Goal: Book appointment/travel/reservation

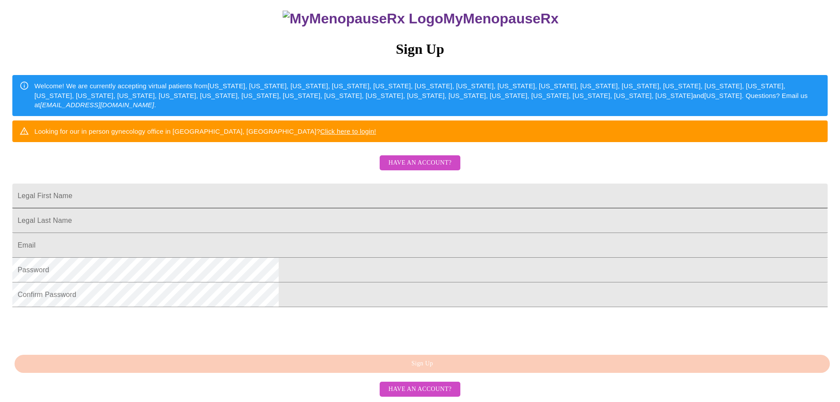
scroll to position [88, 0]
click at [333, 208] on input "Legal First Name" at bounding box center [419, 195] width 815 height 25
type input "[PERSON_NAME]"
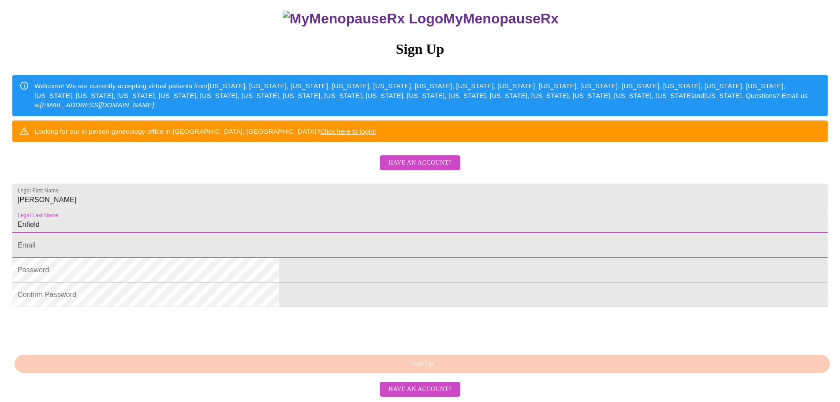
type input "Enfield"
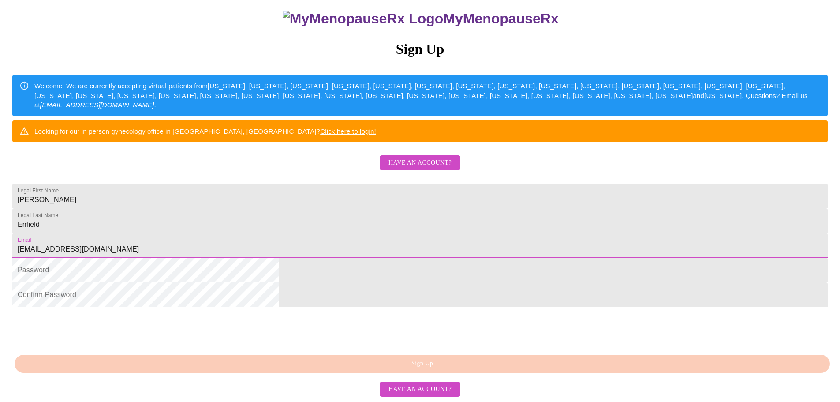
type input "[EMAIL_ADDRESS][DOMAIN_NAME]"
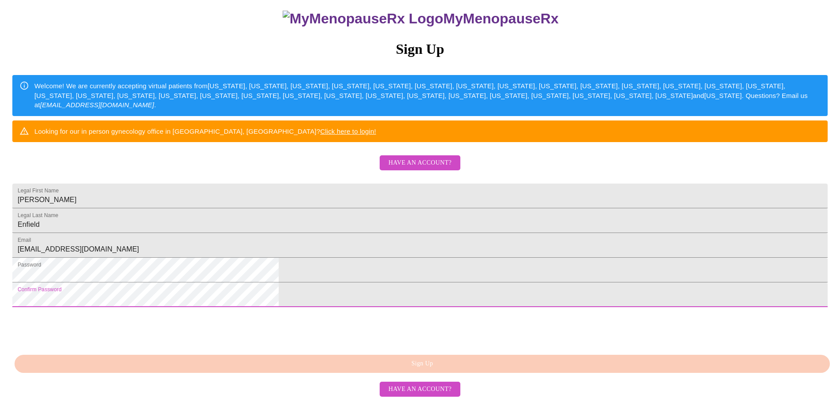
click at [253, 368] on html "MyMenopauseRx Sign Up Welcome! We are currently accepting virtual patients from…" at bounding box center [420, 157] width 840 height 489
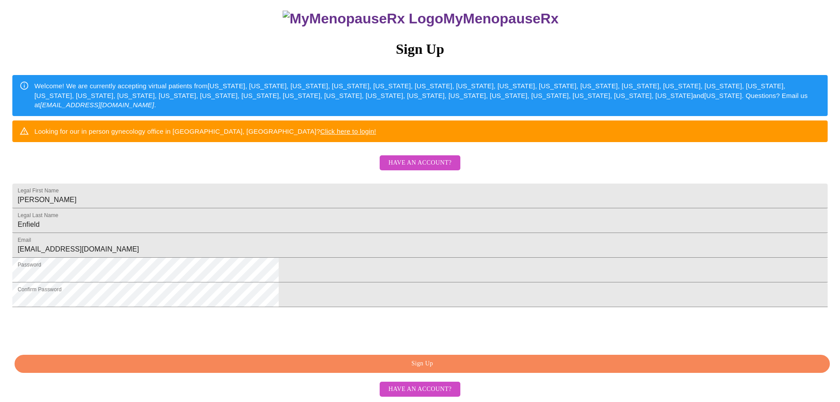
click at [415, 364] on span "Sign Up" at bounding box center [422, 363] width 795 height 11
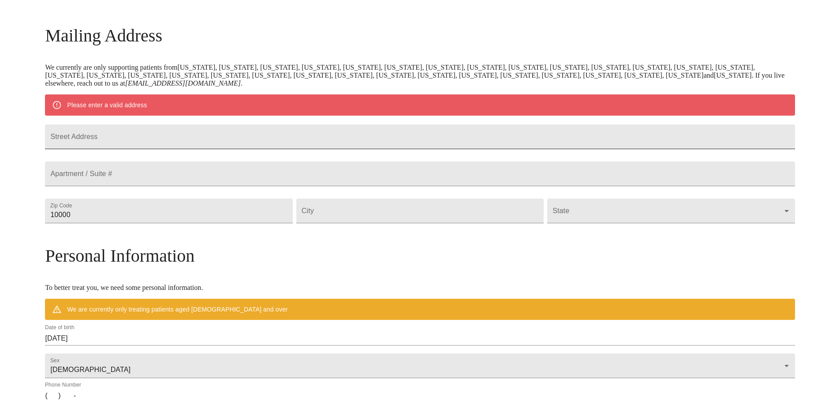
click at [208, 144] on input "Street Address" at bounding box center [420, 136] width 750 height 25
type input "[STREET_ADDRESS][PERSON_NAME]"
type input "48307"
type input "[GEOGRAPHIC_DATA]"
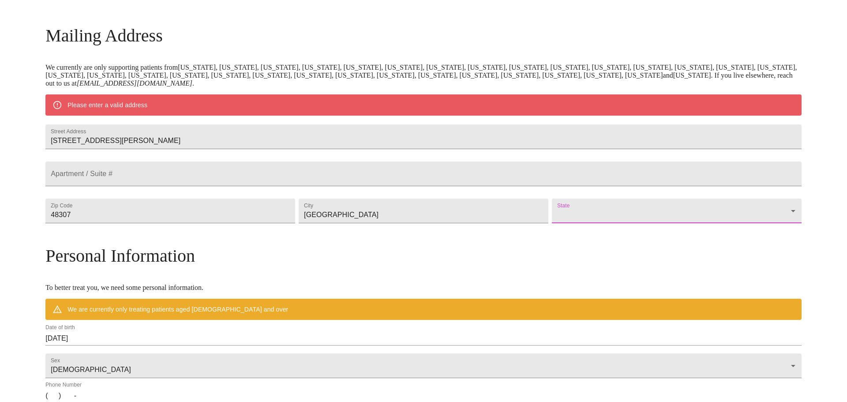
click at [540, 239] on body "MyMenopauseRx Welcome to MyMenopauseRx Since it's your first time here, you'll …" at bounding box center [423, 226] width 839 height 687
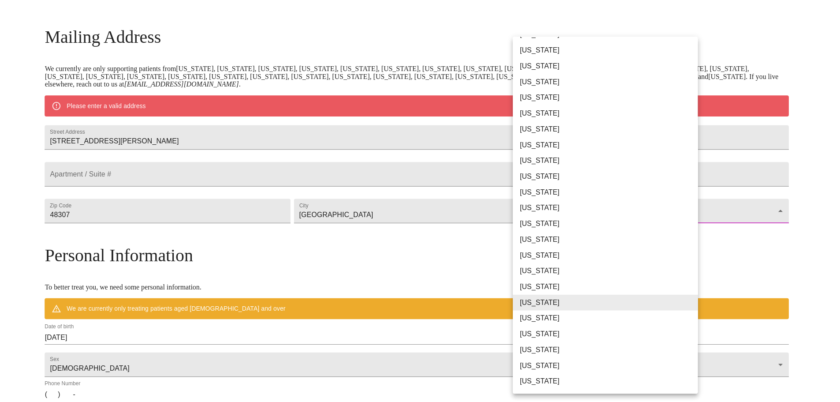
scroll to position [44, 0]
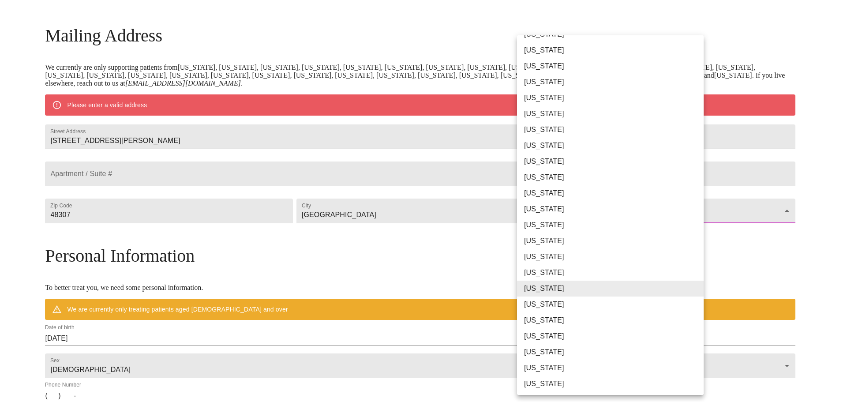
click at [539, 339] on li "[US_STATE]" at bounding box center [613, 336] width 193 height 16
type input "[US_STATE]"
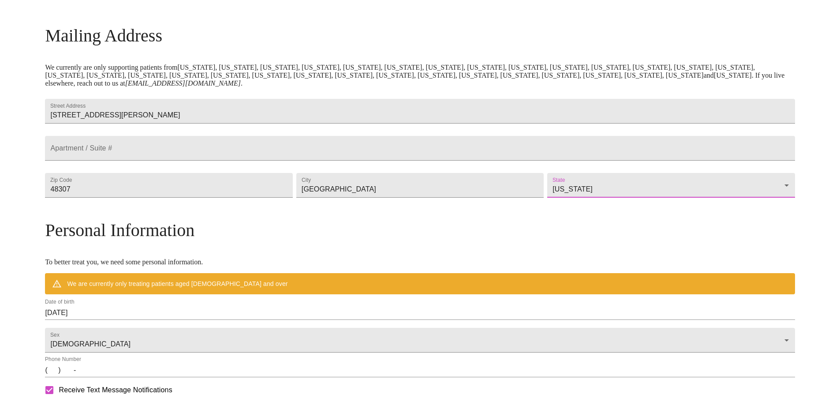
click at [48, 284] on div "MyMenopauseRx Welcome to MyMenopauseRx Since it's your first time here, you'll …" at bounding box center [420, 214] width 750 height 662
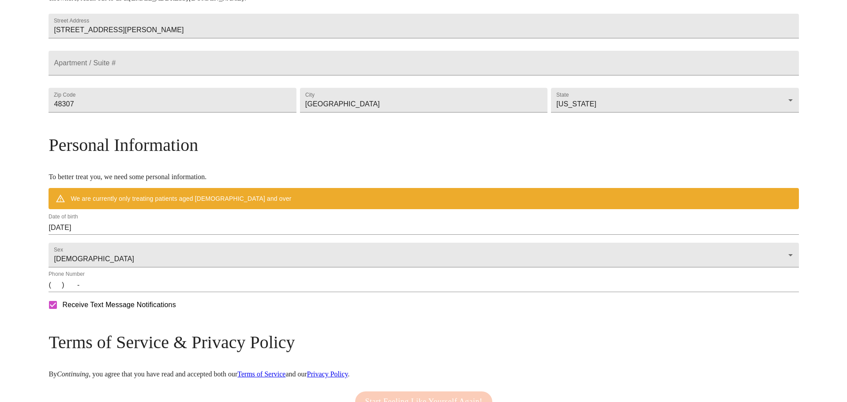
scroll to position [209, 0]
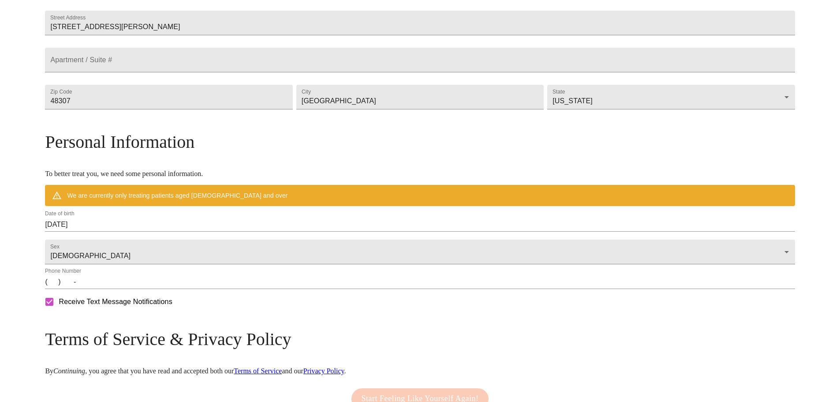
click at [159, 231] on input "[DATE]" at bounding box center [420, 224] width 750 height 14
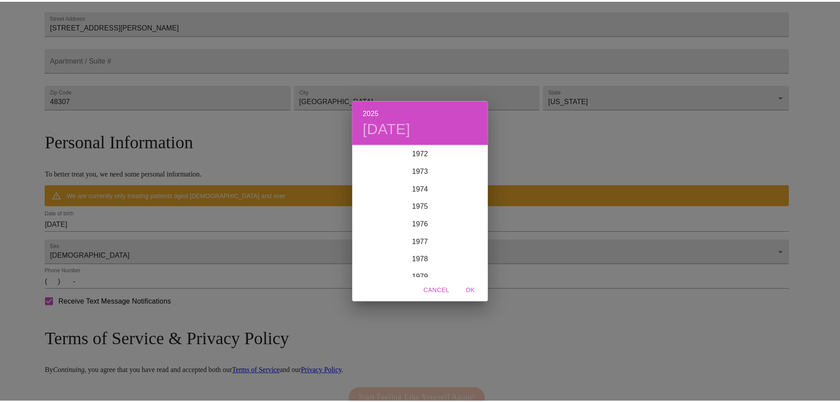
scroll to position [1287, 0]
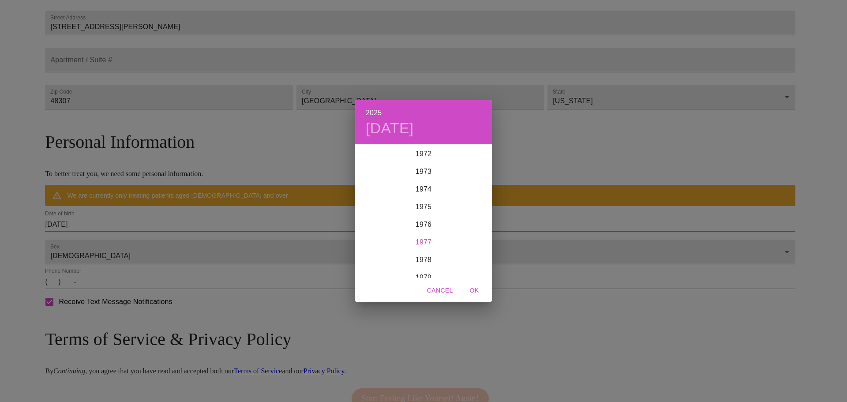
click at [421, 238] on div "1977" at bounding box center [423, 242] width 137 height 18
click at [380, 227] on div "[DATE]" at bounding box center [377, 227] width 45 height 33
click at [442, 203] on p "7" at bounding box center [441, 206] width 4 height 9
click at [476, 286] on span "OK" at bounding box center [473, 290] width 21 height 11
type input "[DATE]"
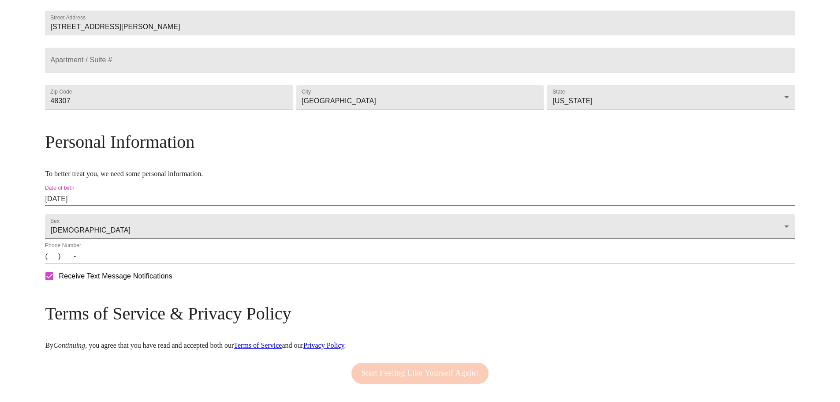
click at [147, 263] on input "(   )    -" at bounding box center [420, 256] width 750 height 14
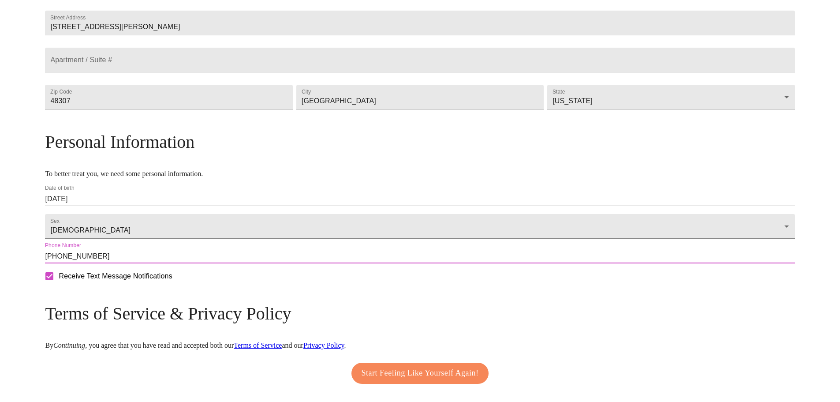
type input "[PHONE_NUMBER]"
click at [118, 298] on div "MyMenopauseRx Welcome to MyMenopauseRx Since it's your first time here, you'll …" at bounding box center [420, 113] width 750 height 636
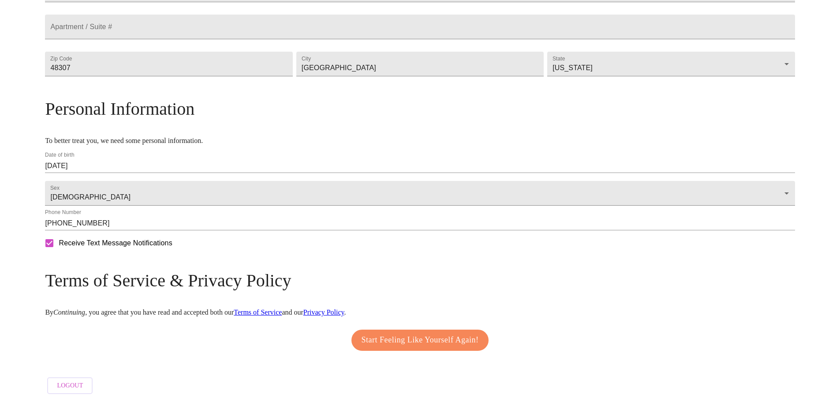
scroll to position [267, 0]
drag, startPoint x: 406, startPoint y: 334, endPoint x: 395, endPoint y: 328, distance: 12.6
click at [406, 334] on span "Start Feeling Like Yourself Again!" at bounding box center [420, 340] width 117 height 14
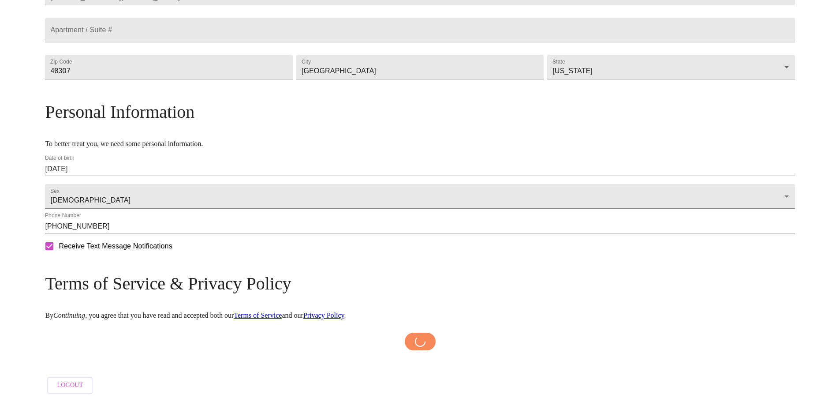
scroll to position [264, 0]
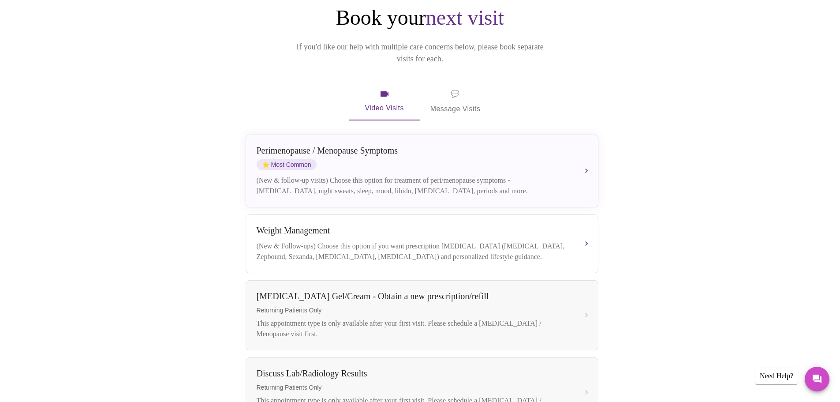
scroll to position [44, 0]
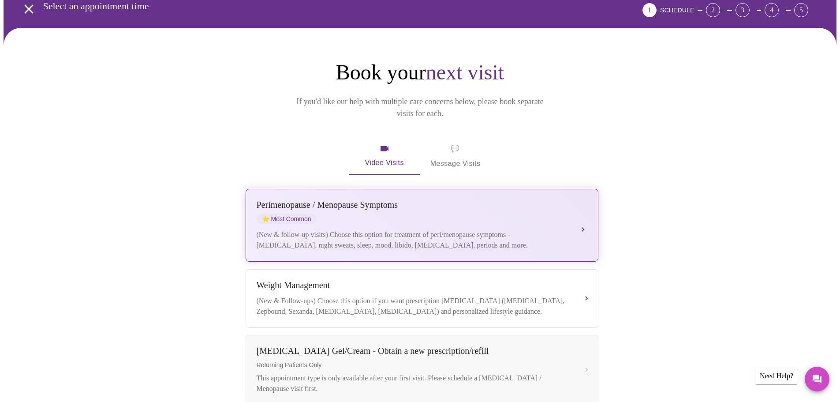
click at [438, 229] on div "(New & follow-up visits) Choose this option for treatment of peri/menopause sym…" at bounding box center [413, 239] width 313 height 21
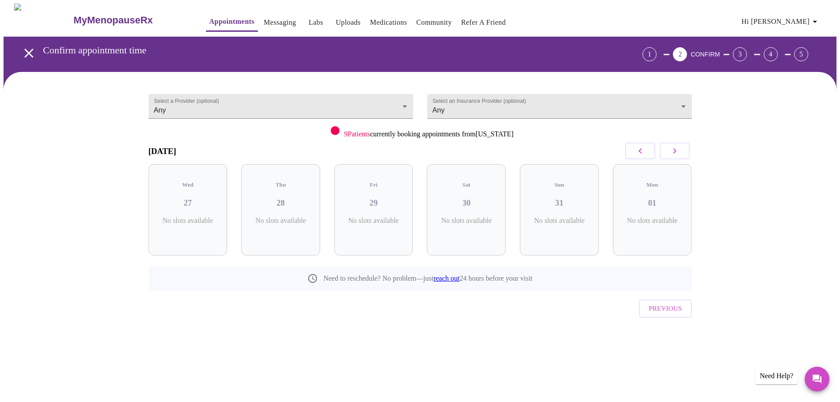
scroll to position [0, 0]
click at [190, 198] on h3 "27" at bounding box center [191, 203] width 65 height 10
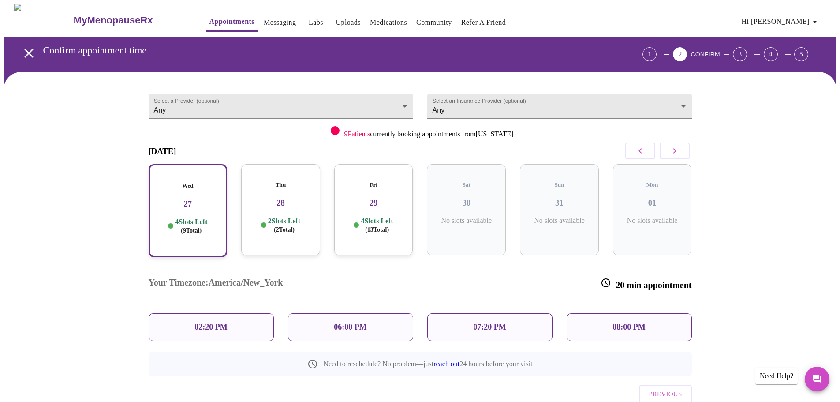
scroll to position [16, 0]
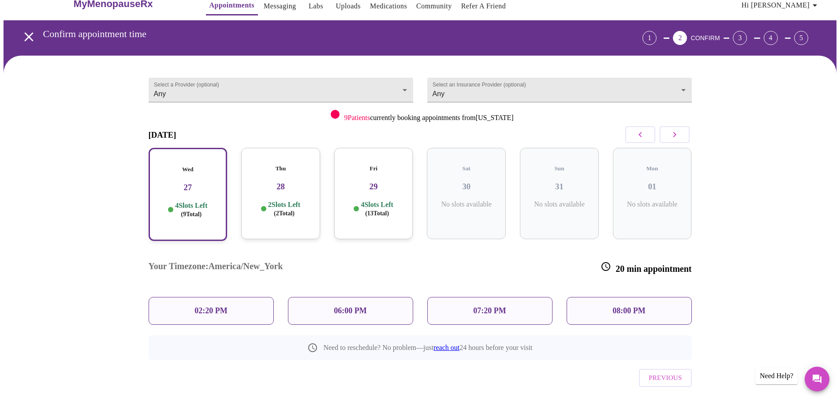
click at [216, 306] on p "02:20 PM" at bounding box center [210, 310] width 33 height 9
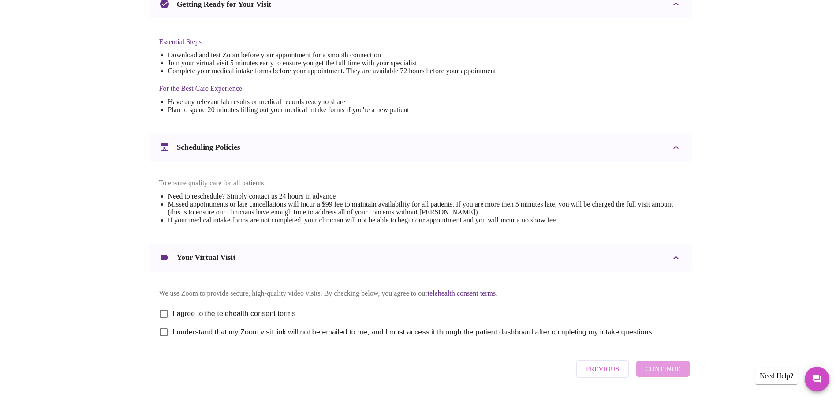
scroll to position [220, 0]
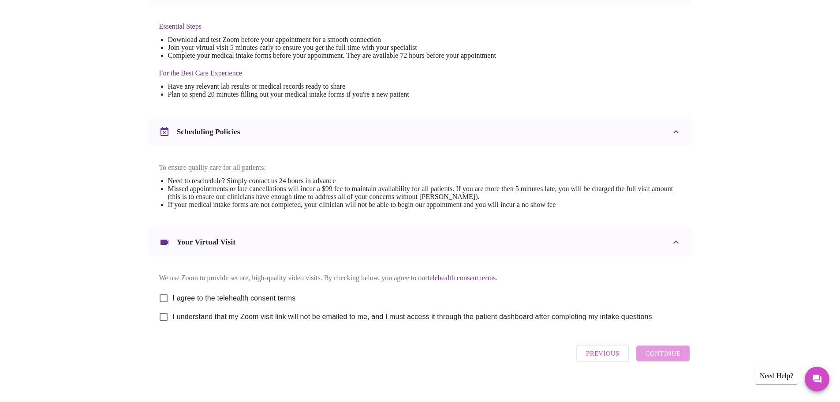
click at [166, 301] on input "I agree to the telehealth consent terms" at bounding box center [163, 298] width 19 height 19
checkbox input "true"
click at [163, 326] on input "I understand that my Zoom visit link will not be emailed to me, and I must acce…" at bounding box center [163, 316] width 19 height 19
checkbox input "true"
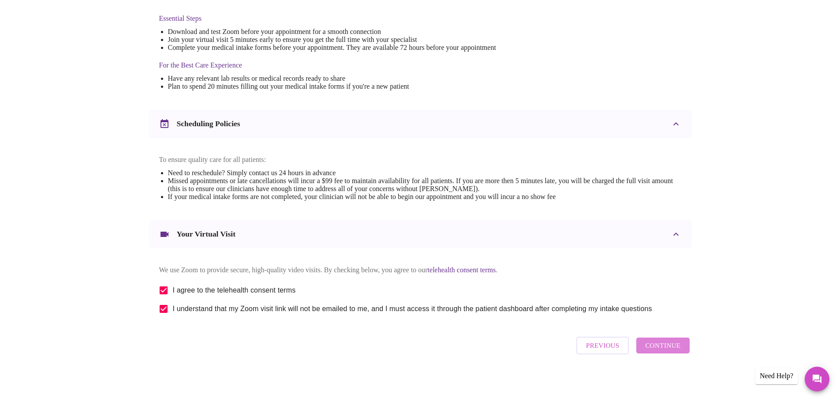
click at [665, 351] on span "Continue" at bounding box center [662, 344] width 35 height 11
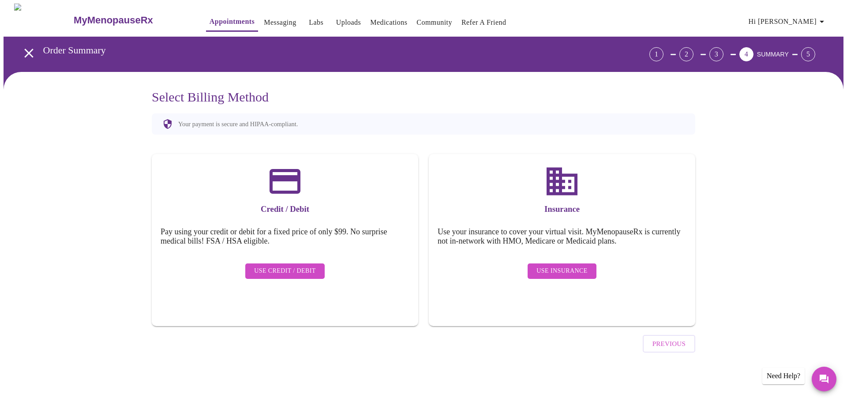
click at [559, 265] on span "Use Insurance" at bounding box center [561, 270] width 51 height 11
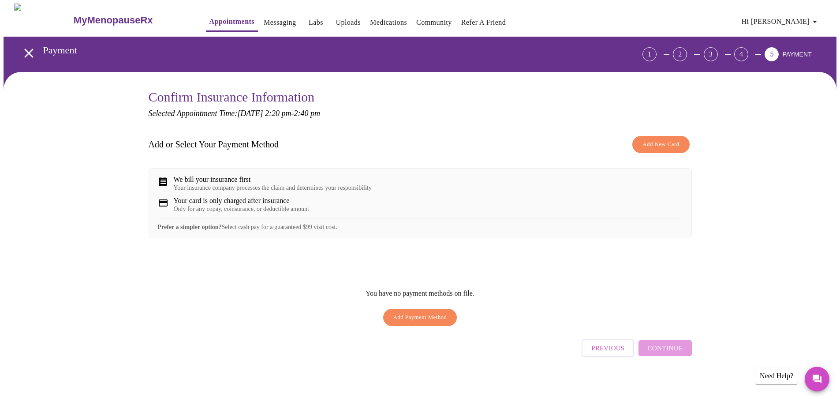
click at [669, 145] on span "Add New Card" at bounding box center [660, 144] width 37 height 10
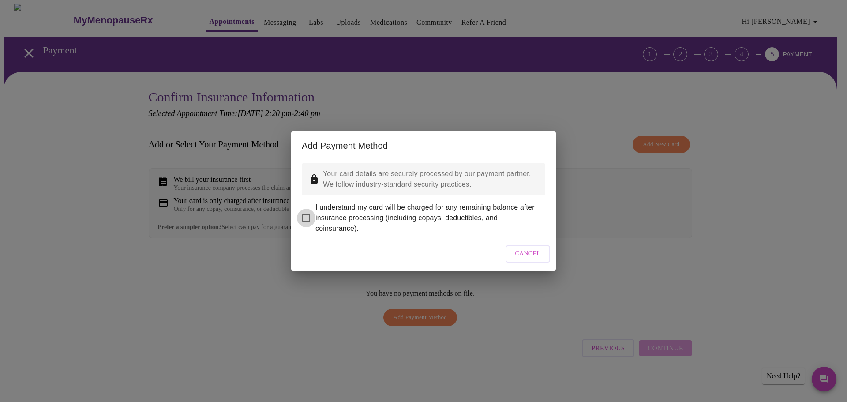
click at [309, 213] on input "I understand my card will be charged for any remaining balance after insurance …" at bounding box center [306, 218] width 19 height 19
checkbox input "true"
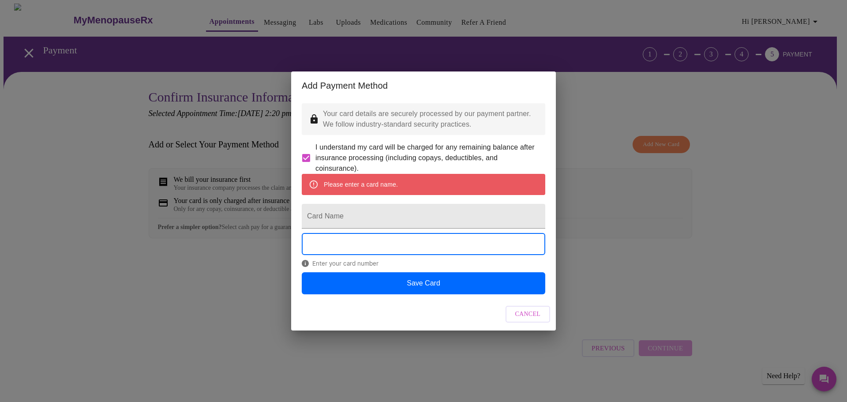
click at [214, 300] on div "Add Payment Method Your card details are securely processed by our payment part…" at bounding box center [423, 201] width 847 height 402
